Goal: Information Seeking & Learning: Learn about a topic

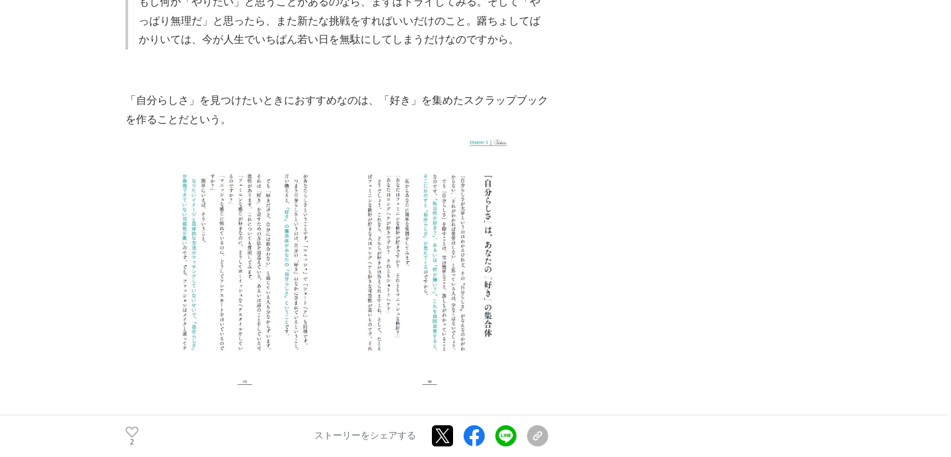
scroll to position [3161, 0]
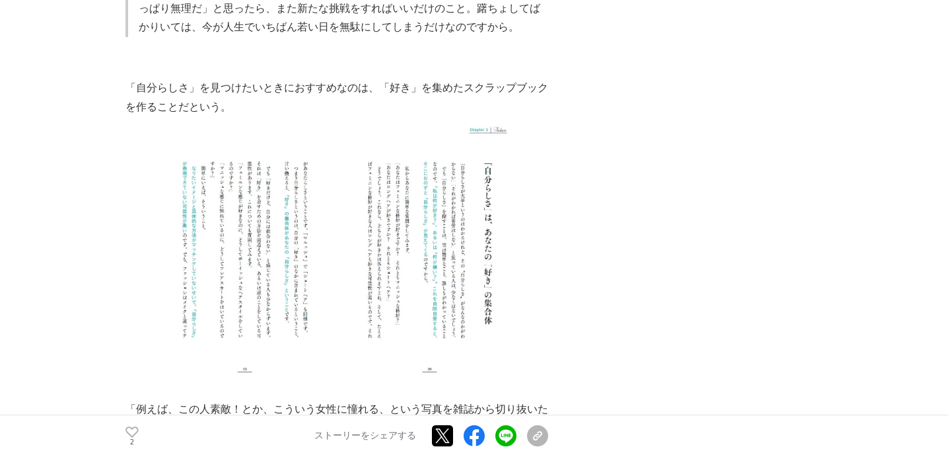
click at [470, 222] on img at bounding box center [337, 248] width 369 height 264
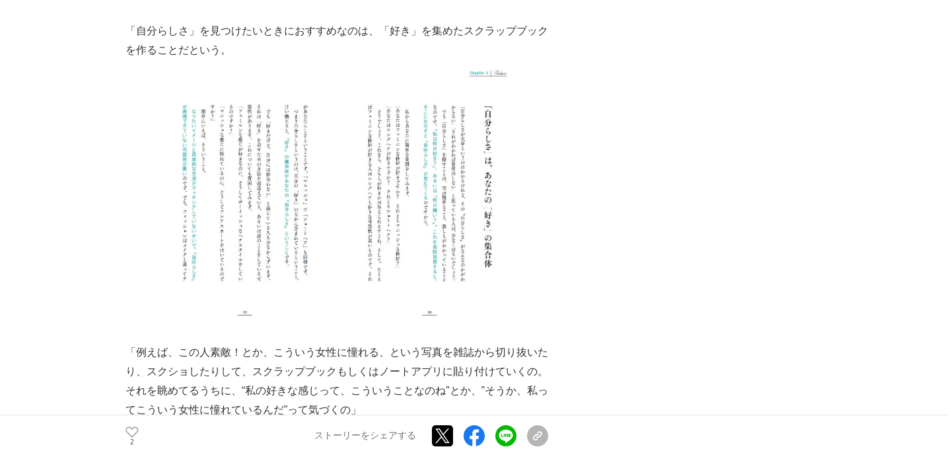
scroll to position [3207, 0]
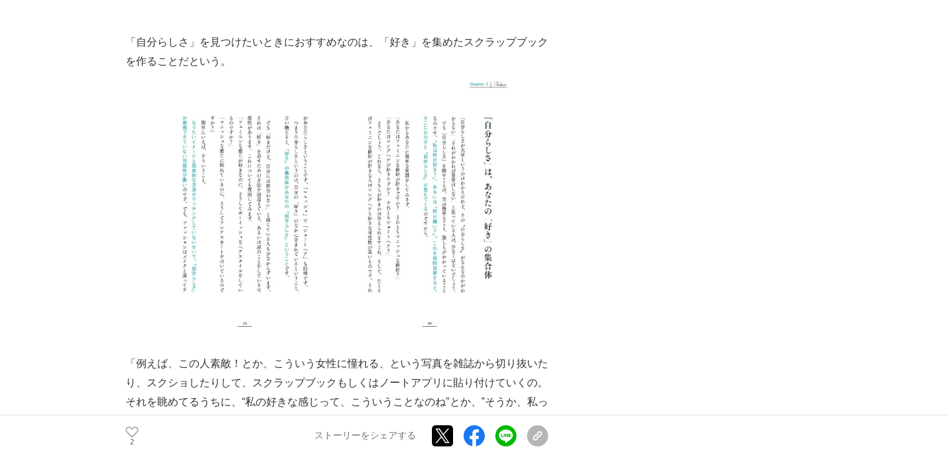
click at [426, 192] on img at bounding box center [337, 203] width 369 height 264
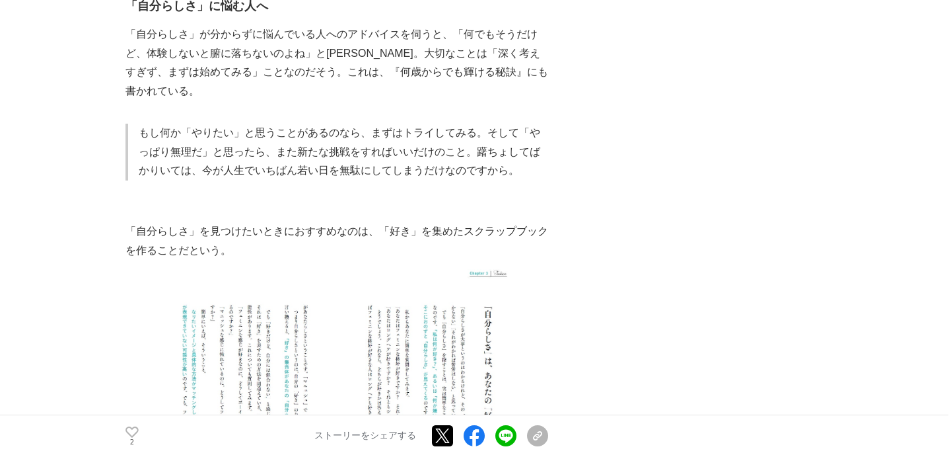
scroll to position [2913, 0]
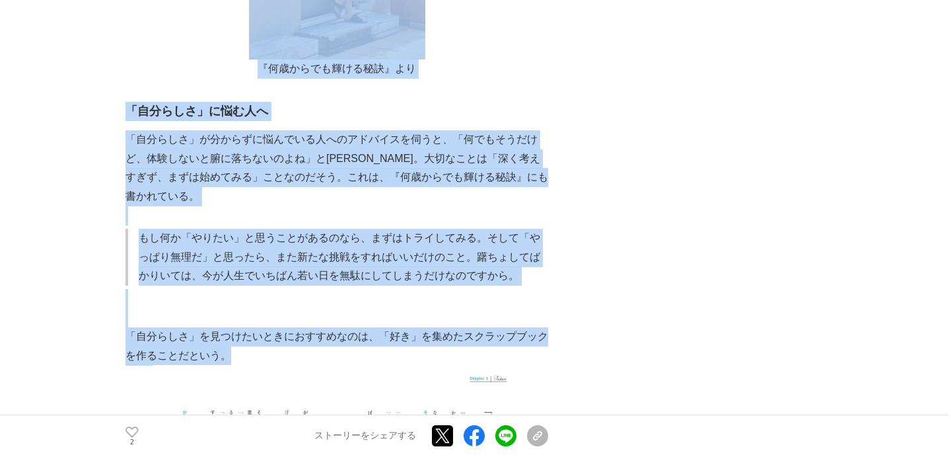
click at [246, 327] on p "「自分らしさ」を見つけたいときにおすすめなのは、「好き」を集めたスクラップブックを作ることだという。" at bounding box center [337, 346] width 423 height 38
copy section "「loremipsumdolorsita」consecteturadipiscingelitseddoei tempor #incidi #utlabor #…"
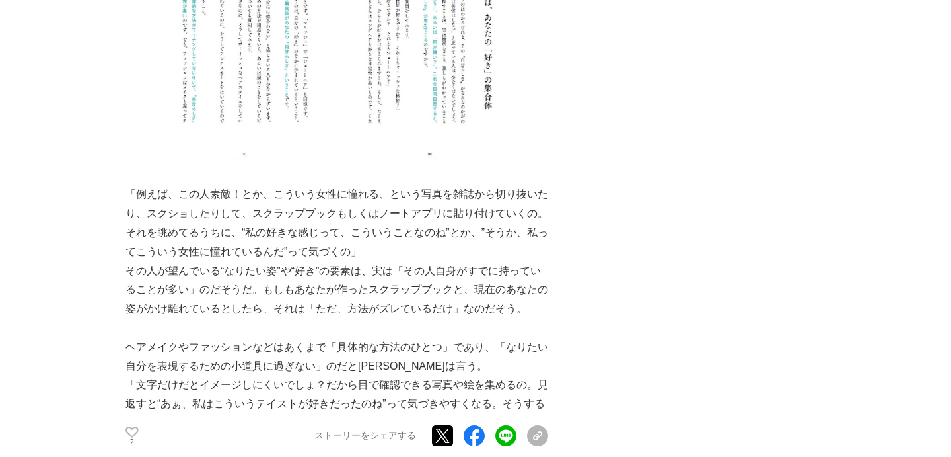
scroll to position [3394, 0]
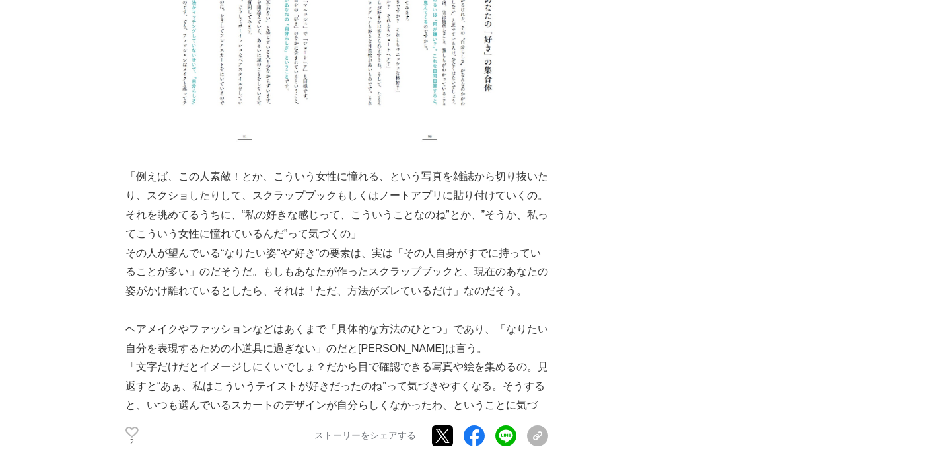
click at [129, 167] on p "「例えば、この人素敵！とか、こういう女性に憧れる、という写真を雑誌から切り抜いたり、スクショしたりして、スクラップブックもしくはノートアプリに貼り付けていくの…" at bounding box center [337, 205] width 423 height 76
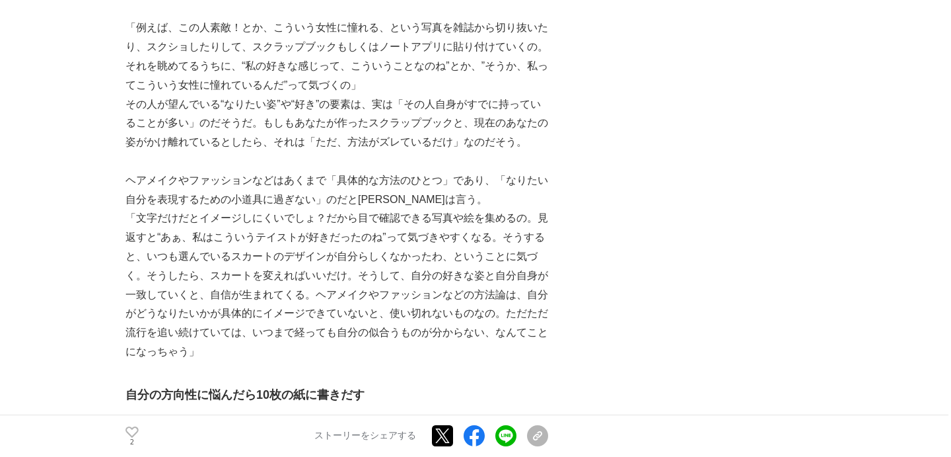
scroll to position [3597, 0]
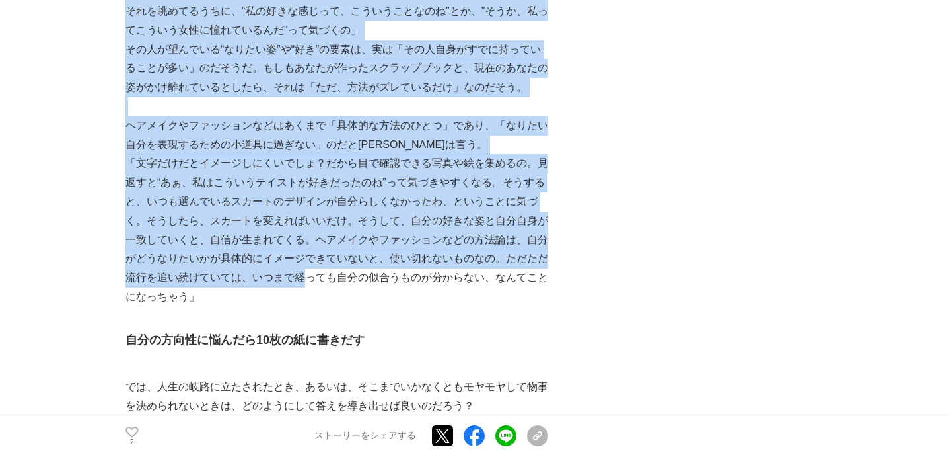
click at [309, 245] on p "「文字だけだとイメージしにくいでしょ？だから目で確認できる写真や絵を集めるの。見返すと“あぁ、私はこういうテイストが好きだったのね”って気づきやすくなる。そう…" at bounding box center [337, 230] width 423 height 152
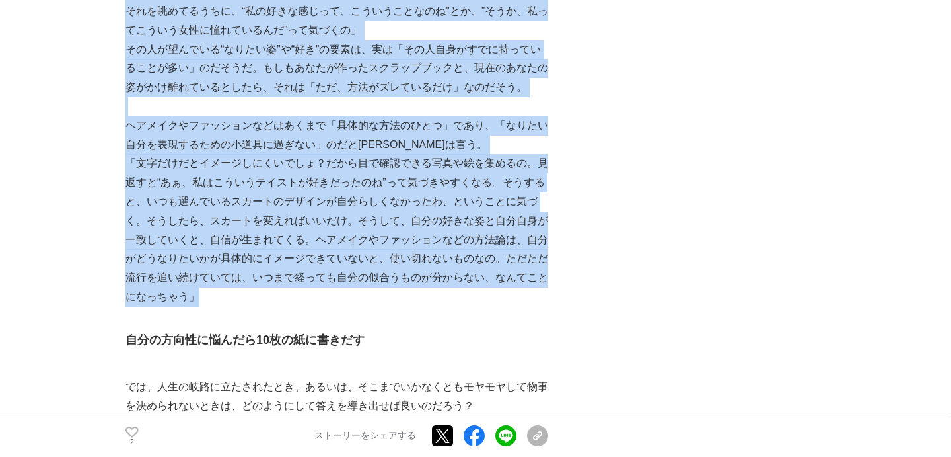
click at [296, 260] on p "「文字だけだとイメージしにくいでしょ？だから目で確認できる写真や絵を集めるの。見返すと“あぁ、私はこういうテイストが好きだったのね”って気づきやすくなる。そう…" at bounding box center [337, 230] width 423 height 152
copy div "「lor、ipsum！do、sitametcon、adipiscingelitse、doeiusmod、temporincididuntutlaboreetd…"
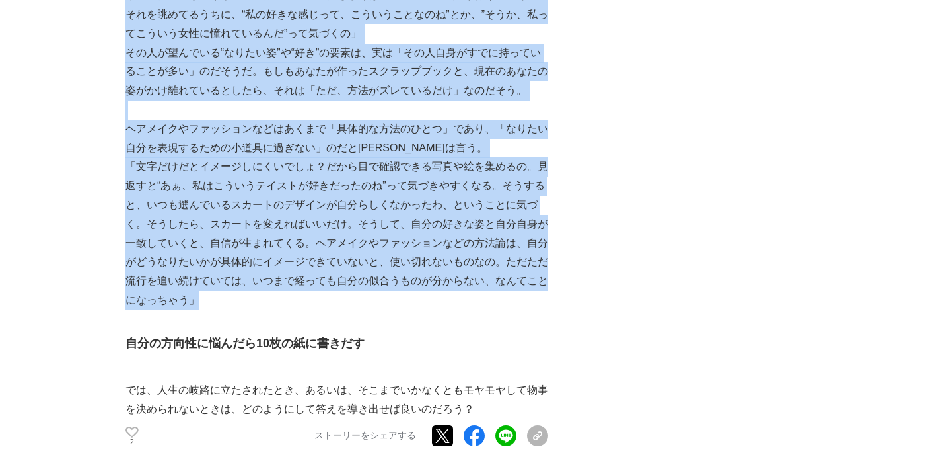
scroll to position [3593, 0]
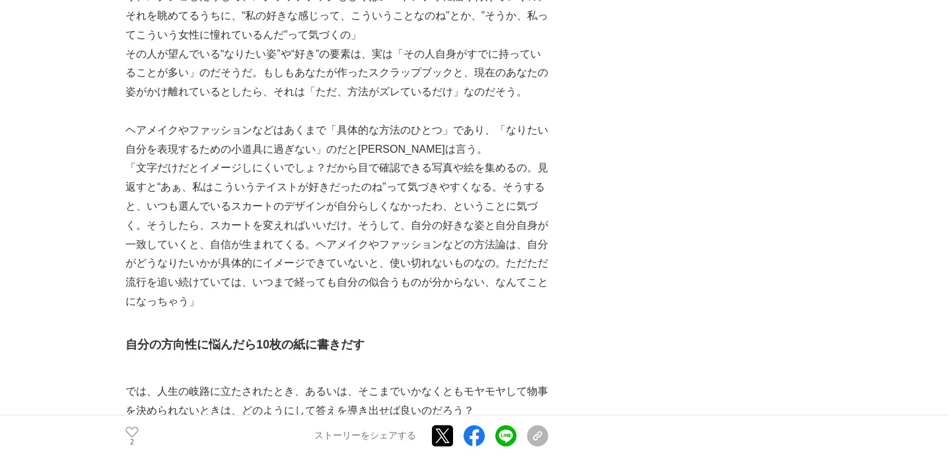
click at [552, 295] on div "「人生は思っているよりもずっとシンプルだ」美のトップランナーとして一時代を築いた[PERSON_NAME]人生切り開き論 女性の生き方 #女性の生き方 #出版…" at bounding box center [476, 231] width 700 height 7486
